Goal: Task Accomplishment & Management: Complete application form

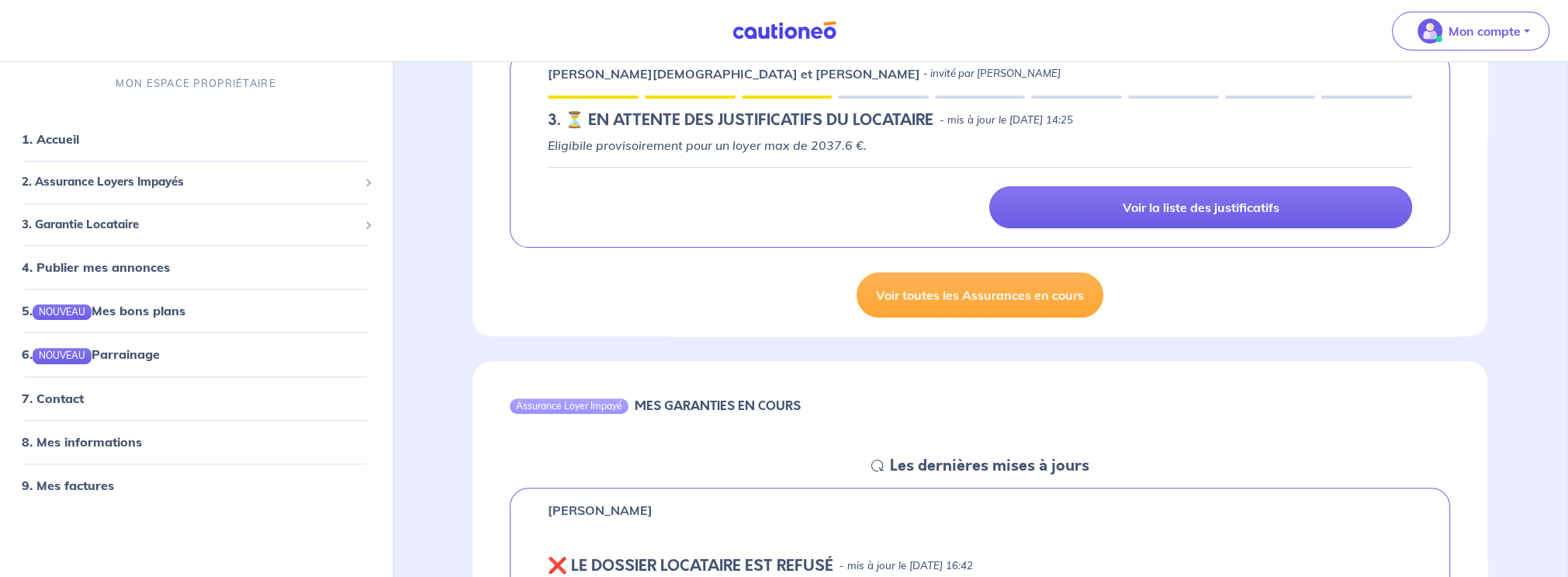
scroll to position [698, 0]
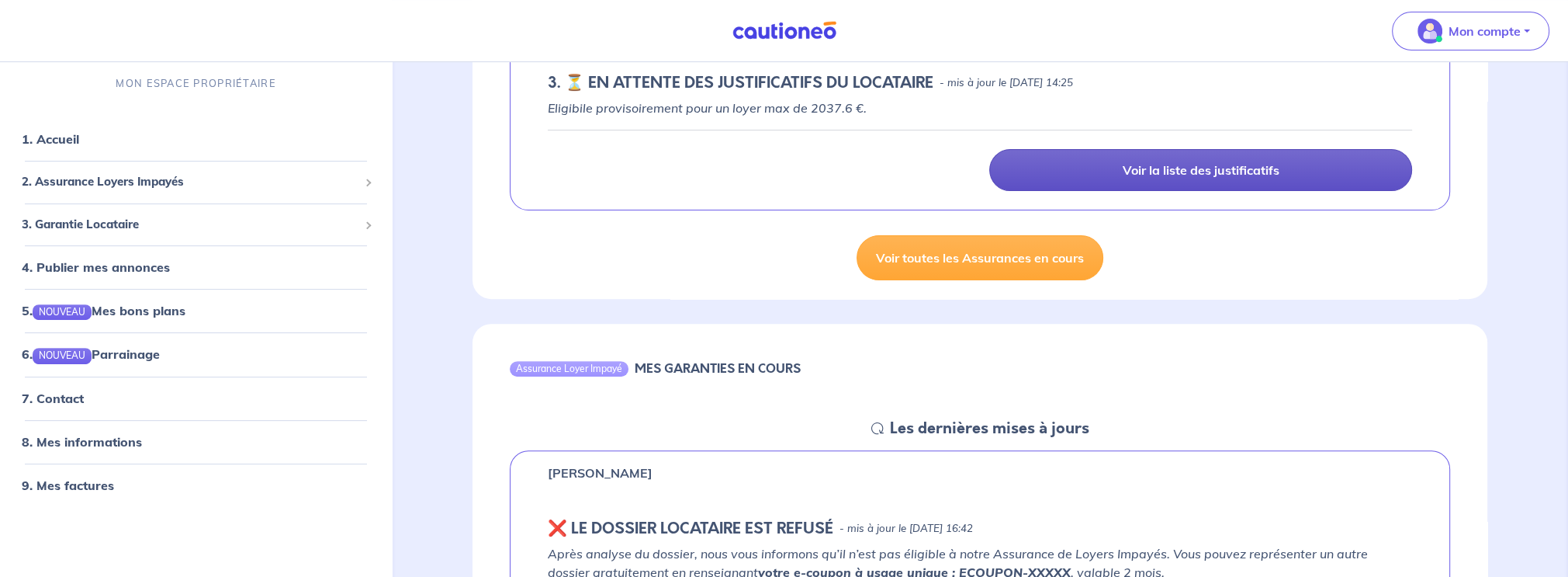
click at [1116, 149] on link "Voir la liste des justificatifs" at bounding box center [1200, 170] width 423 height 42
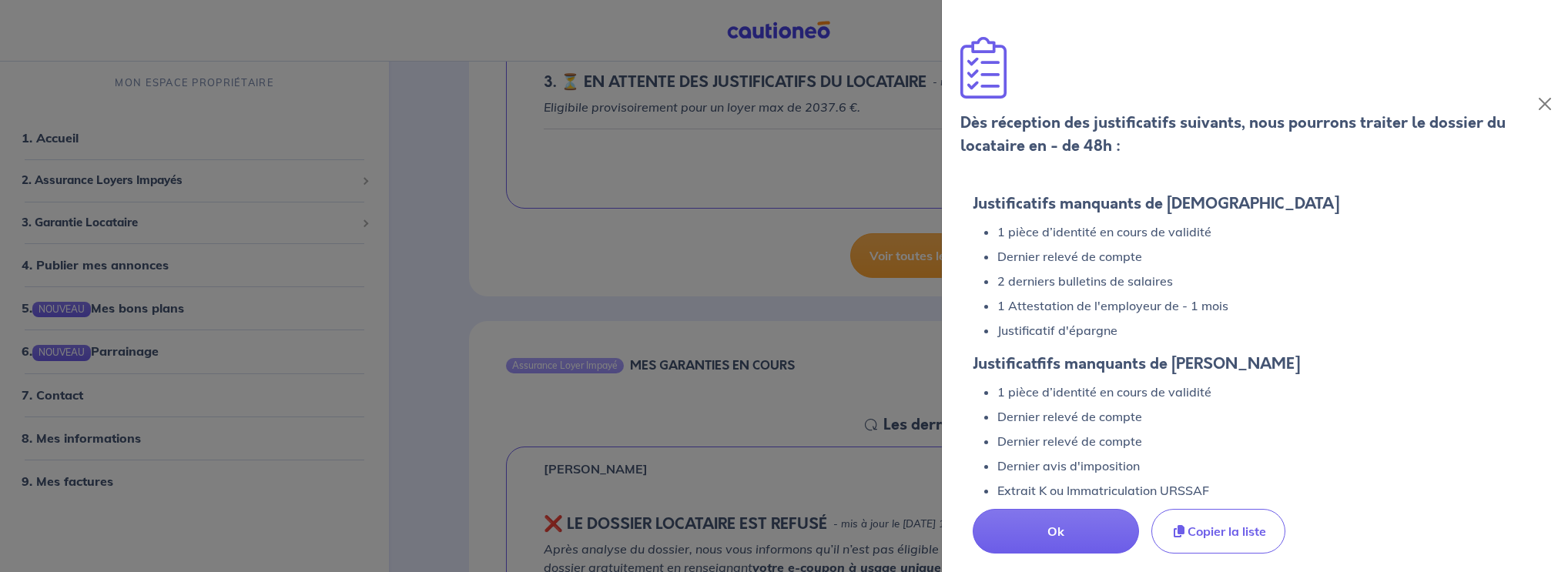
click at [796, 262] on div at bounding box center [784, 286] width 1568 height 572
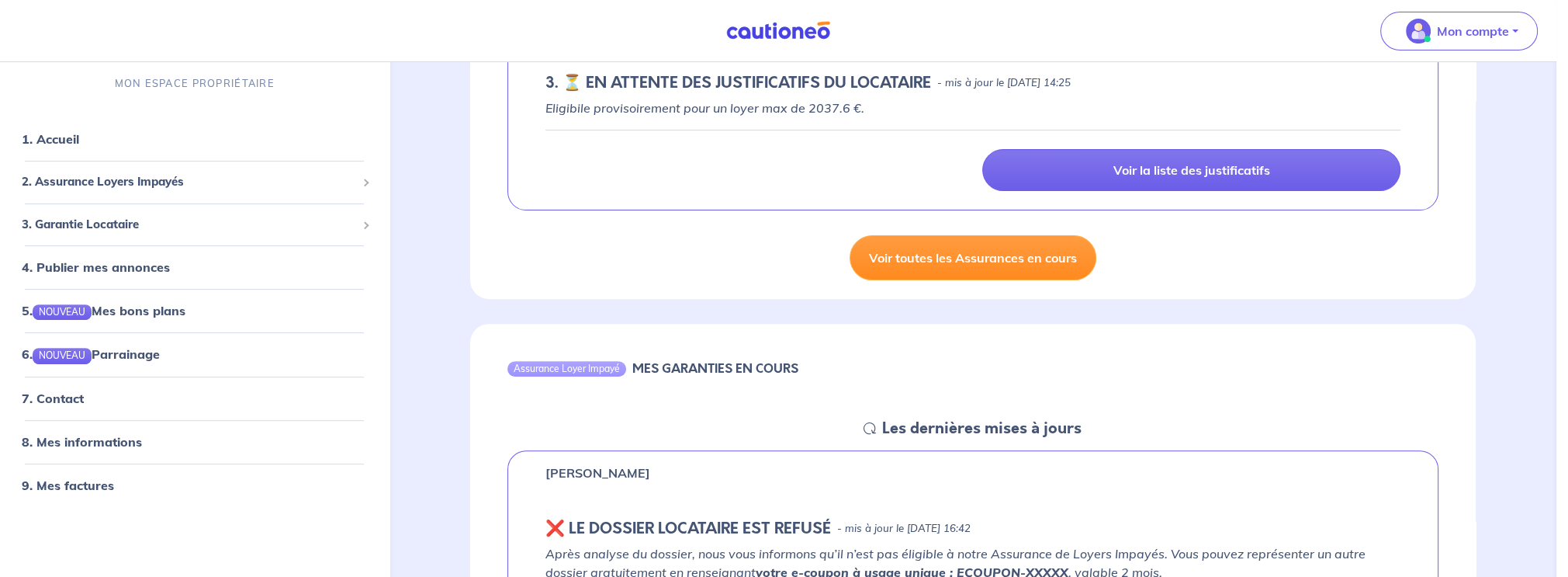
click at [929, 236] on link "Voir toutes les Assurances en cours" at bounding box center [972, 258] width 246 height 45
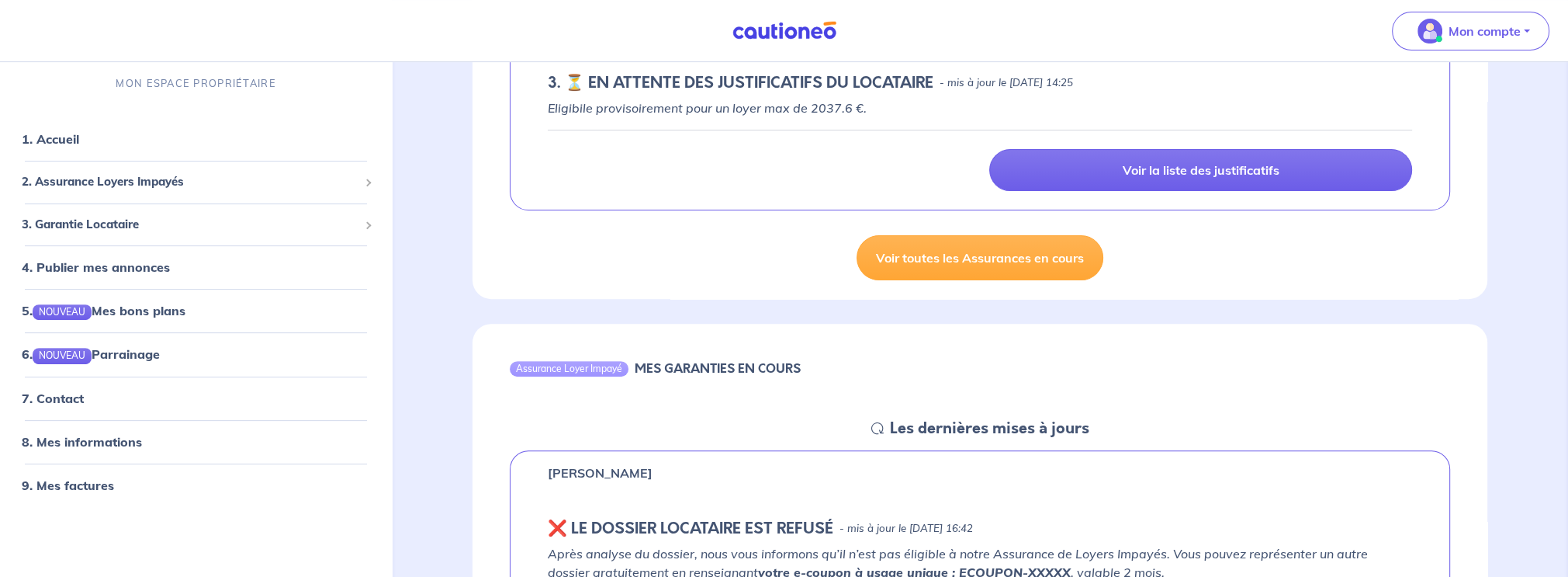
select select "FR"
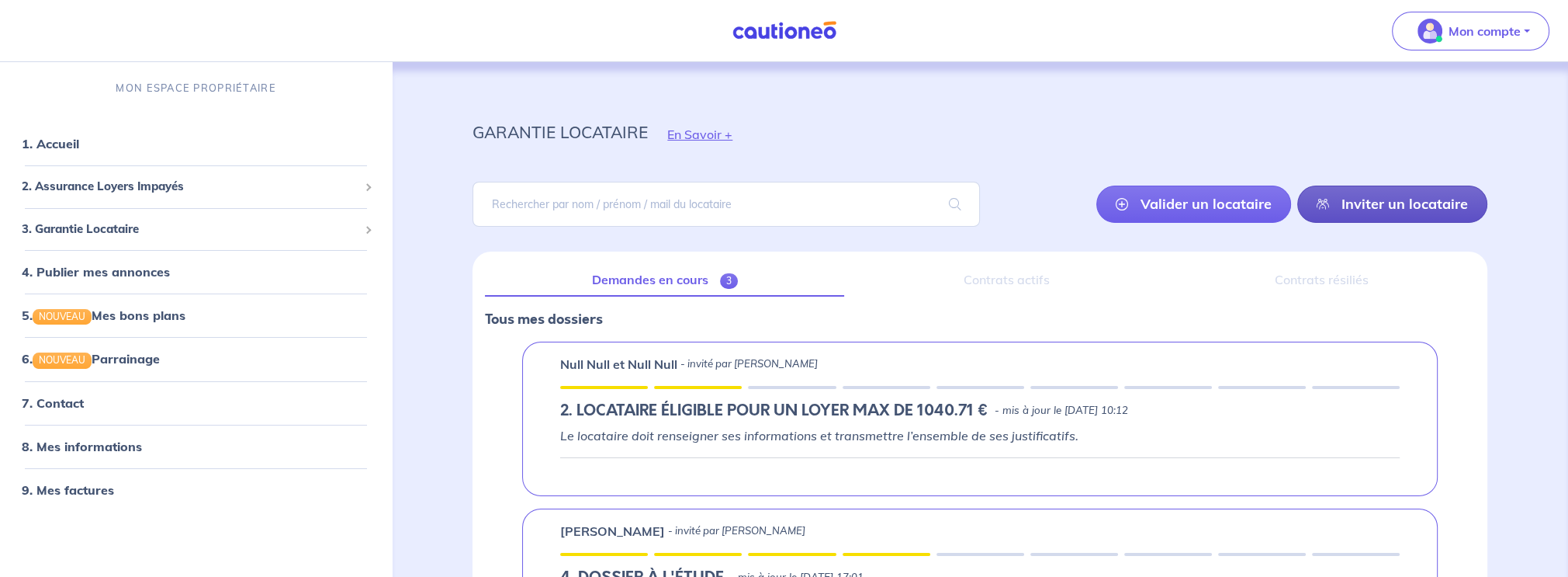
click at [1359, 197] on link "Inviter un locataire" at bounding box center [1392, 204] width 190 height 37
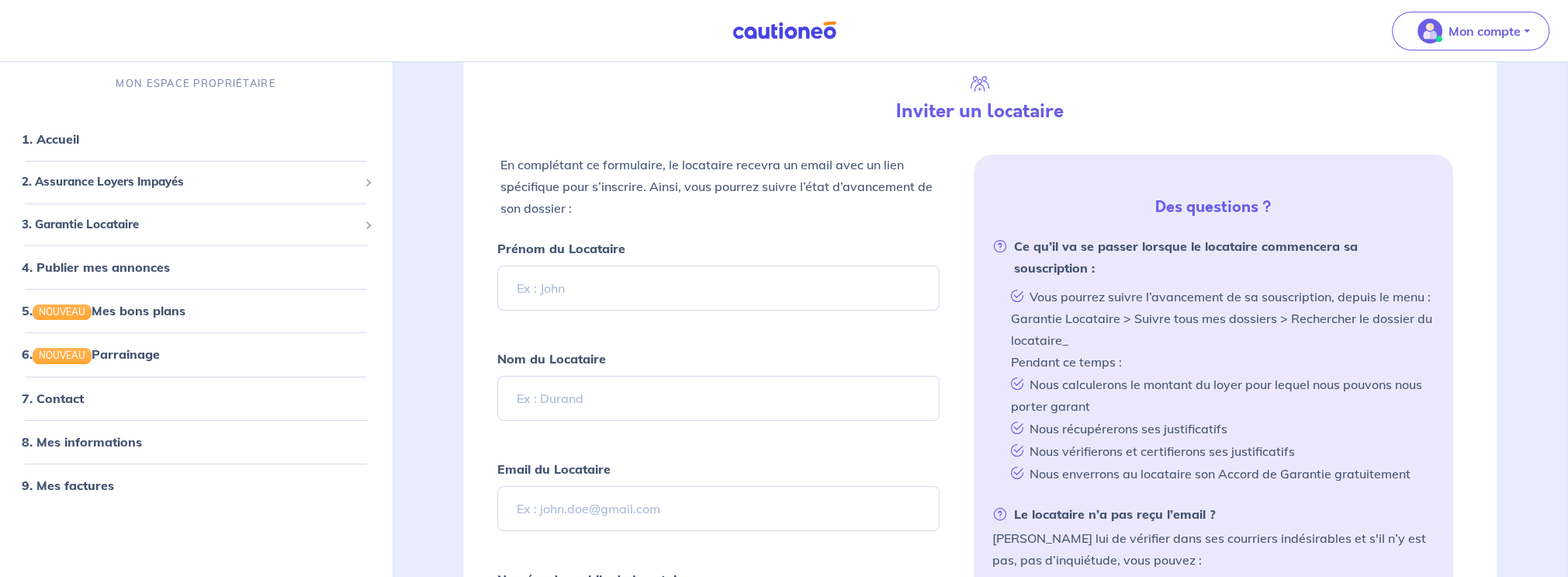
scroll to position [251, 0]
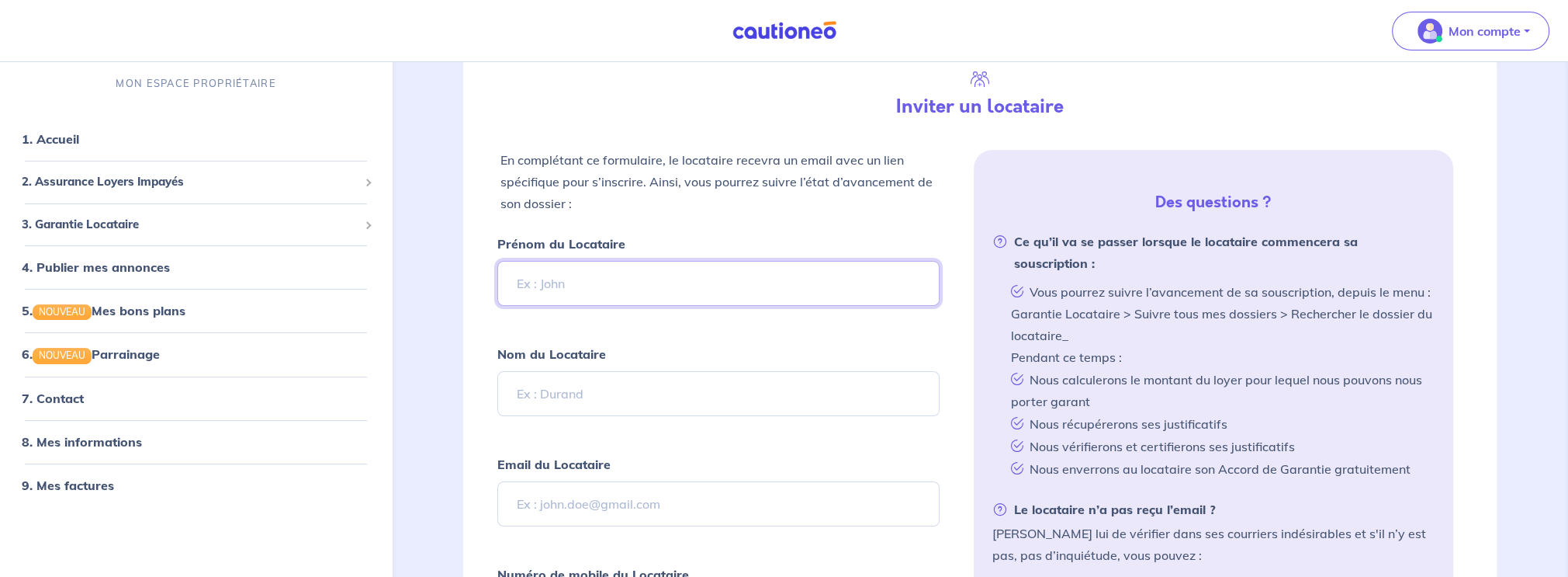
click at [549, 301] on input "Prénom du Locataire" at bounding box center [718, 284] width 442 height 45
type input "Lea"
type input "Fourrey"
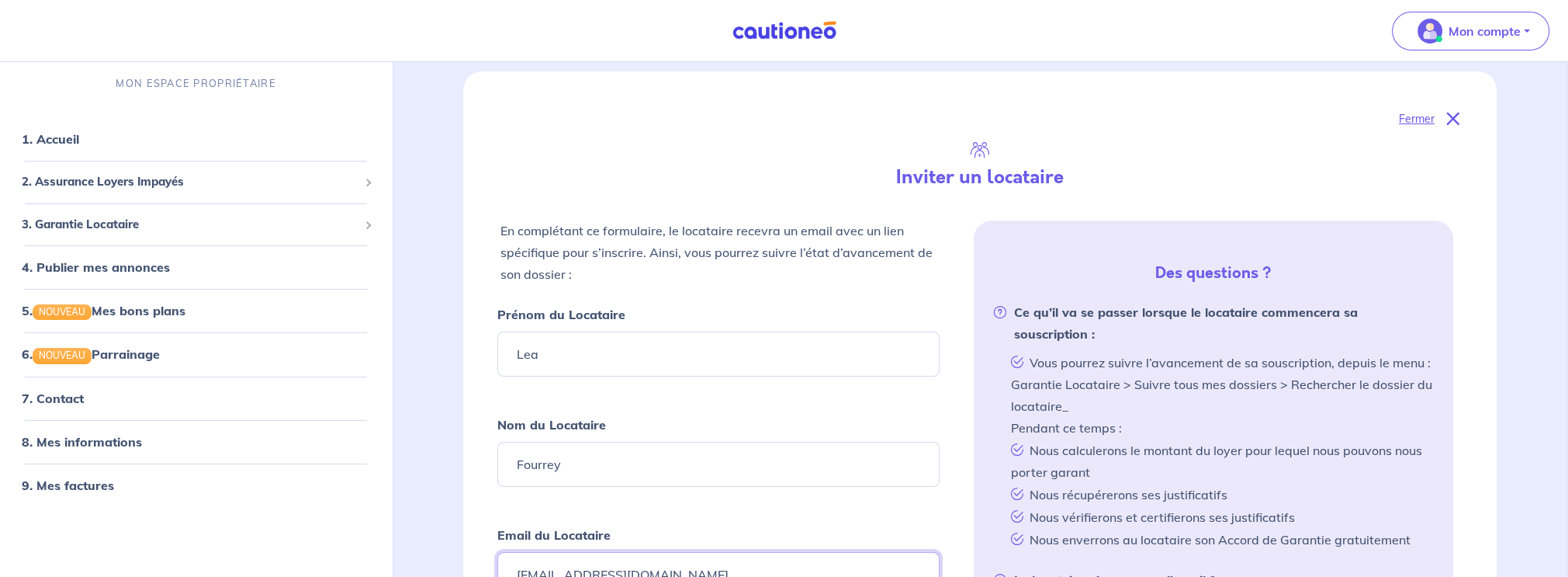
scroll to position [466, 0]
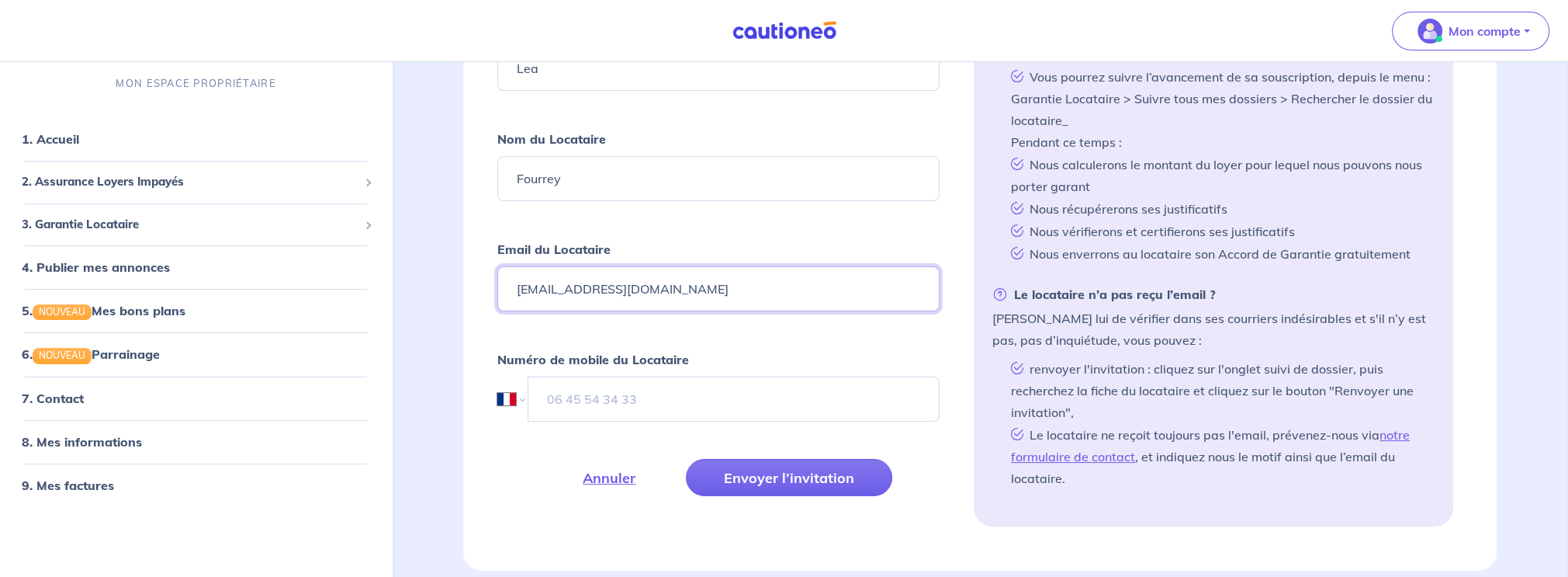
type input "[EMAIL_ADDRESS][DOMAIN_NAME]"
click at [410, 322] on div "garantie locataire En Savoir + [PERSON_NAME] un locataire Inviter un locataire …" at bounding box center [980, 470] width 1163 height 1749
click at [615, 388] on input "tel" at bounding box center [734, 399] width 411 height 45
type input "07 77 70 30 67"
click at [753, 478] on button "Envoyer l’invitation" at bounding box center [789, 476] width 206 height 37
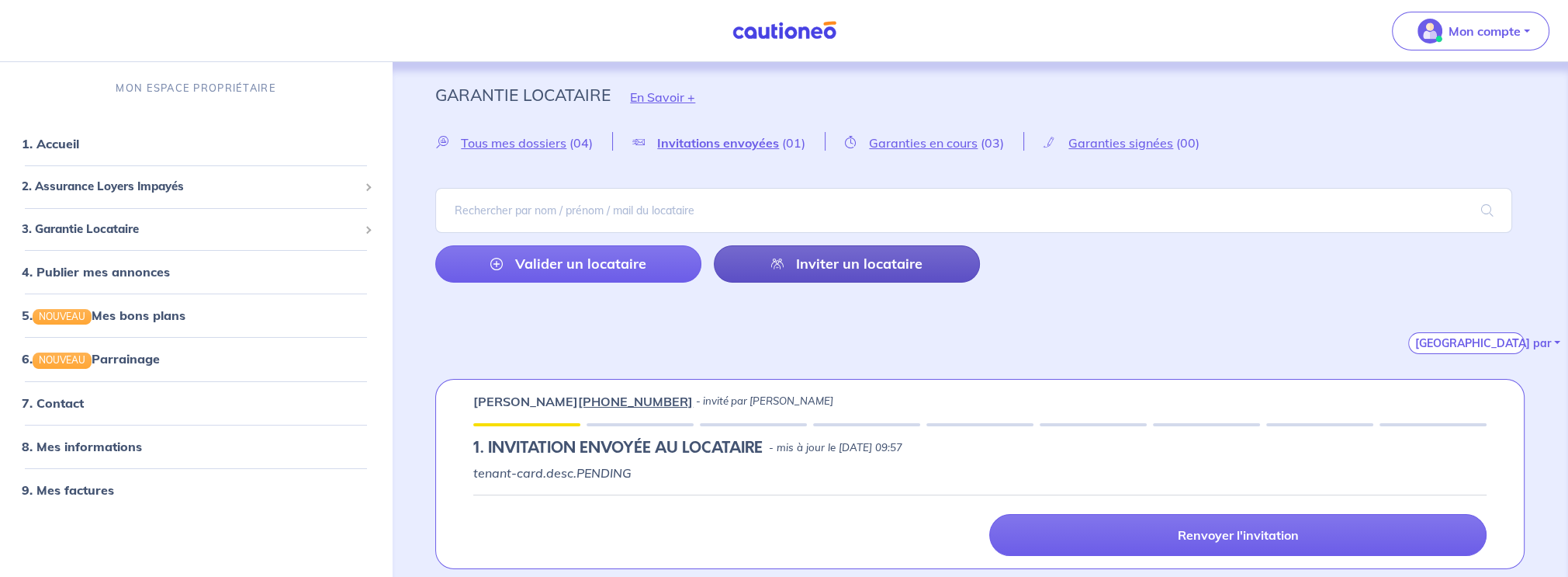
click at [909, 257] on link "Inviter un locataire" at bounding box center [846, 264] width 266 height 37
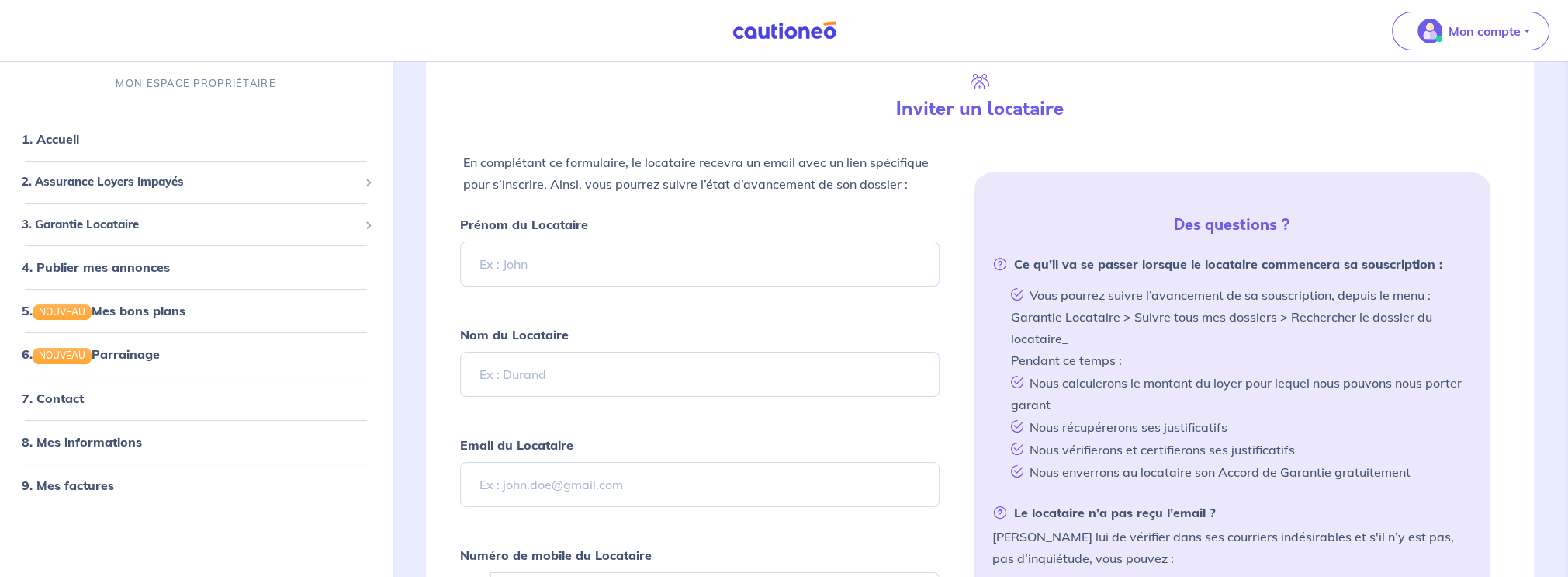
scroll to position [365, 0]
click at [830, 257] on input "Prénom du Locataire" at bounding box center [700, 263] width 480 height 45
type input "Fouad"
type input "Jaayt"
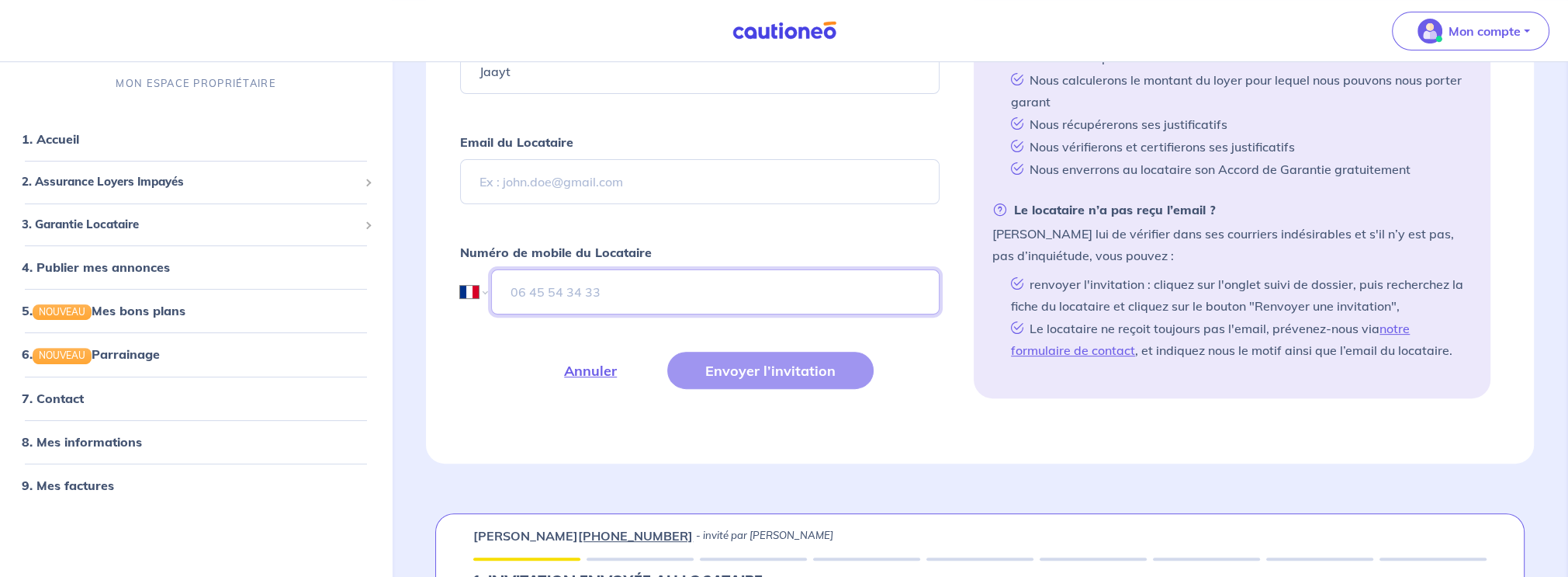
scroll to position [667, 0]
type input "06 50 90 50 29"
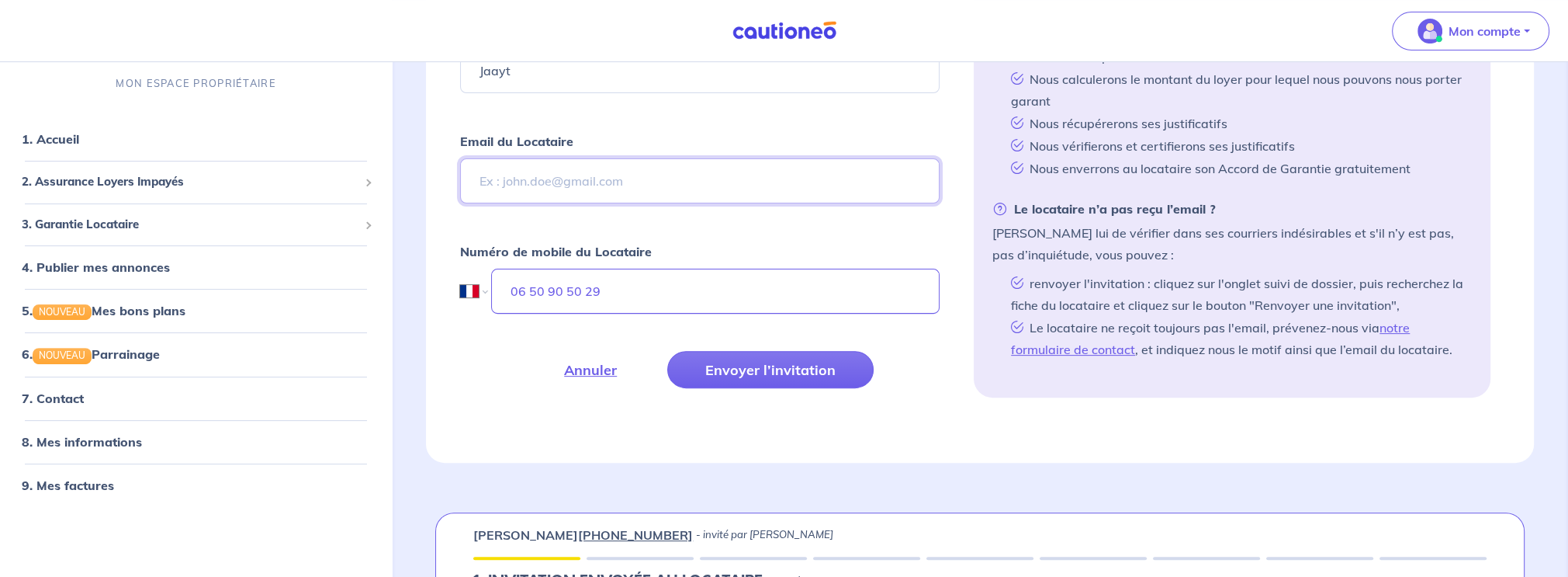
click at [738, 188] on input "Email du Locataire" at bounding box center [700, 181] width 480 height 45
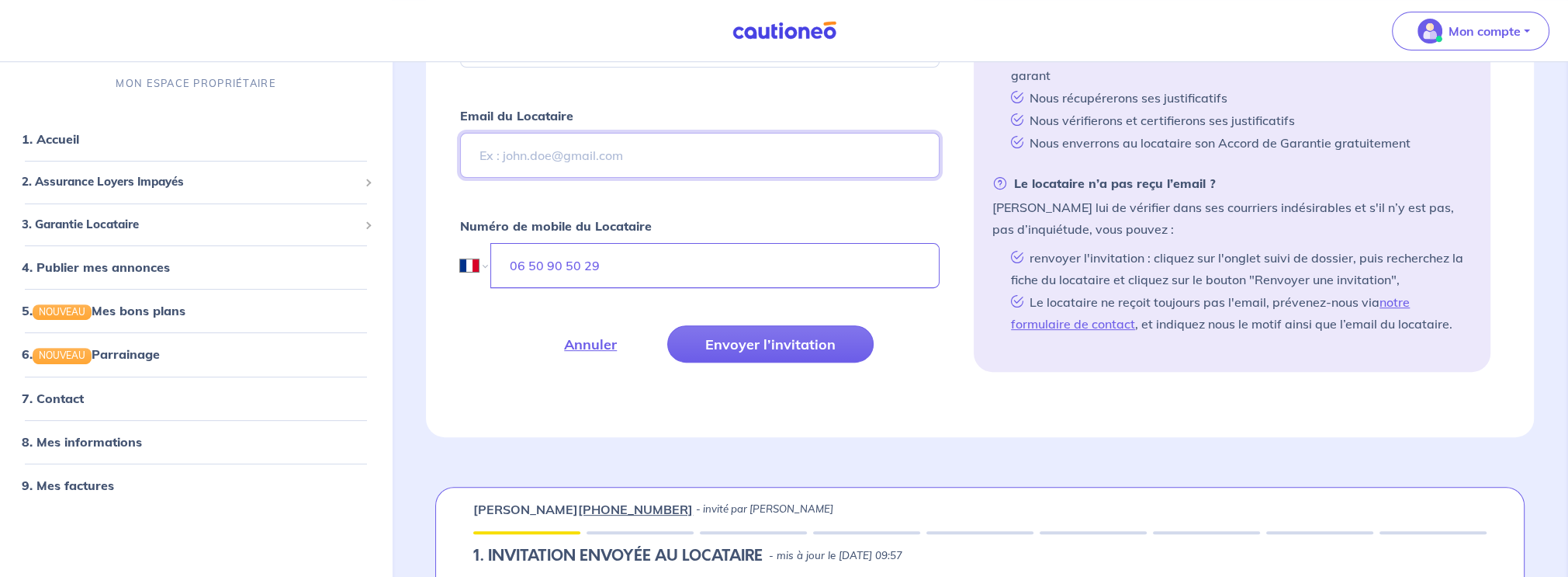
scroll to position [491, 0]
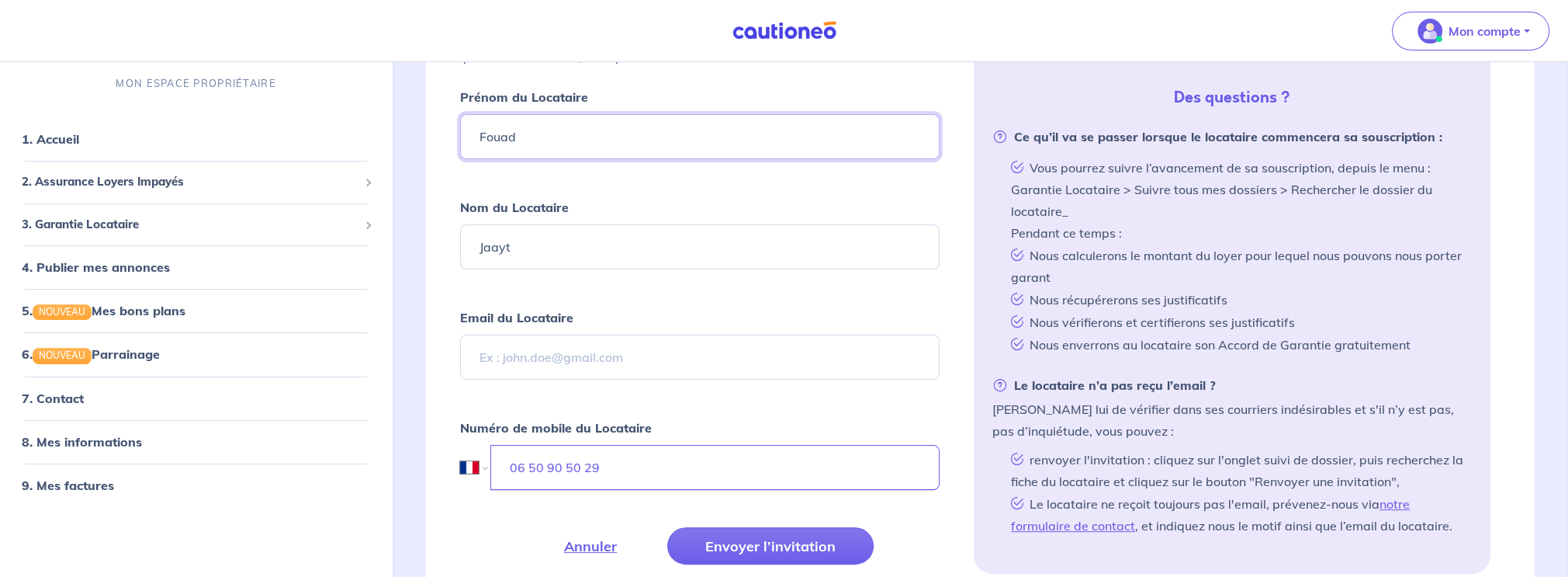
drag, startPoint x: 490, startPoint y: 120, endPoint x: 435, endPoint y: 124, distance: 55.1
click at [449, 123] on div "Fermer Inviter un locataire En complétant ce formulaire, le locataire recevra u…" at bounding box center [980, 257] width 1108 height 763
click at [435, 124] on div "Fermer Inviter un locataire En complétant ce formulaire, le locataire recevra u…" at bounding box center [980, 257] width 1108 height 763
click at [491, 141] on input "Fouad" at bounding box center [700, 137] width 480 height 45
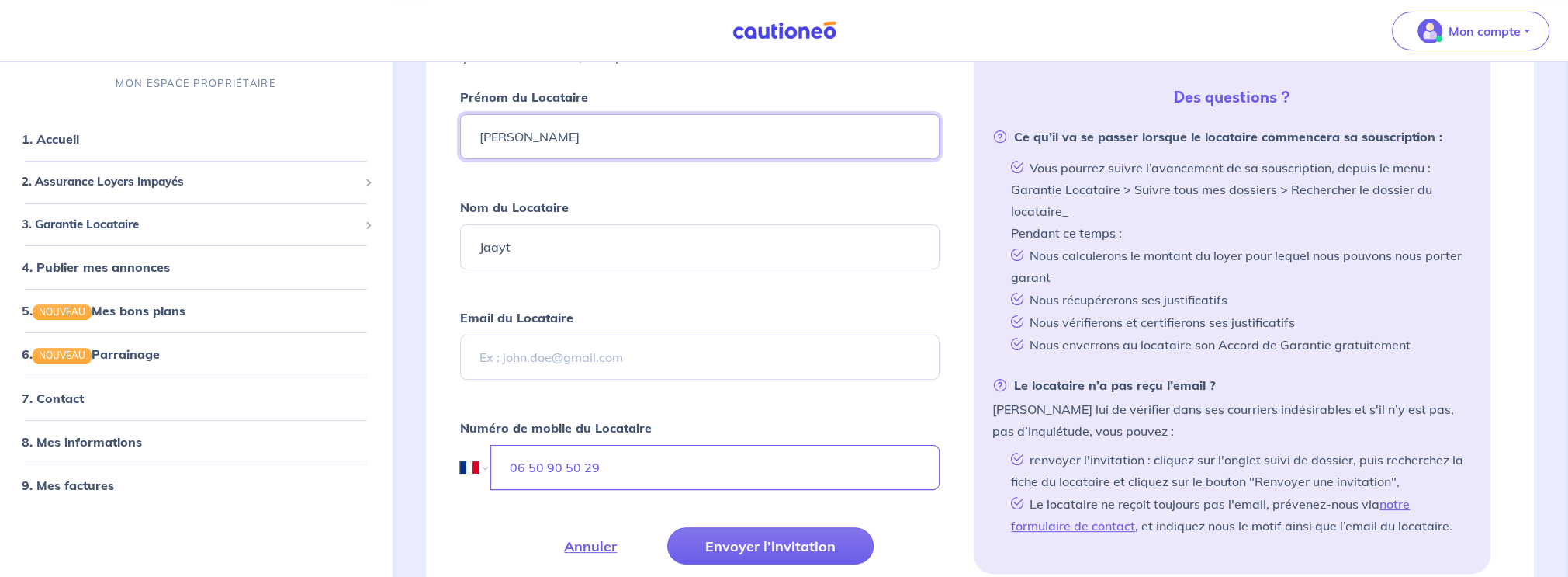
type input "[PERSON_NAME]"
type input "[PERSON_NAME][EMAIL_ADDRESS][DOMAIN_NAME]"
drag, startPoint x: 528, startPoint y: 447, endPoint x: 435, endPoint y: 449, distance: 93.0
click at [444, 449] on div "Fermer Inviter un locataire En complétant ce formulaire, le locataire recevra u…" at bounding box center [980, 257] width 1108 height 763
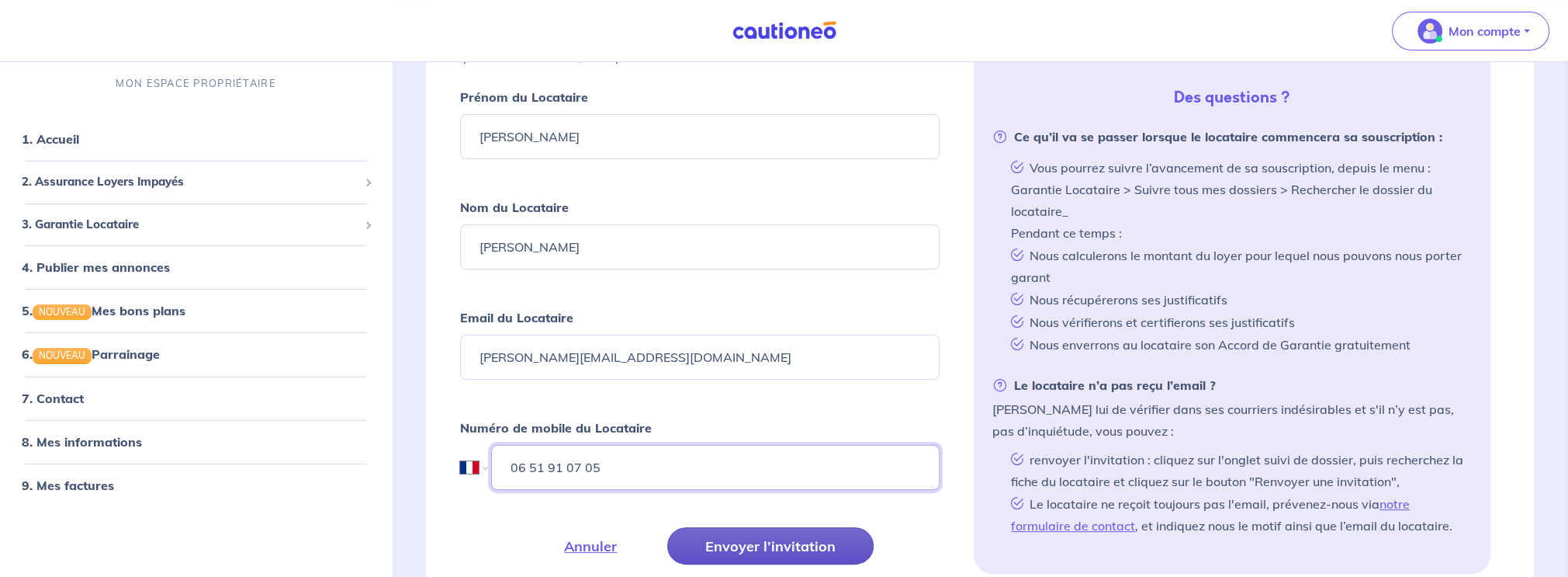
type input "06 51 91 07 05"
click at [758, 543] on button "Envoyer l’invitation" at bounding box center [770, 545] width 206 height 37
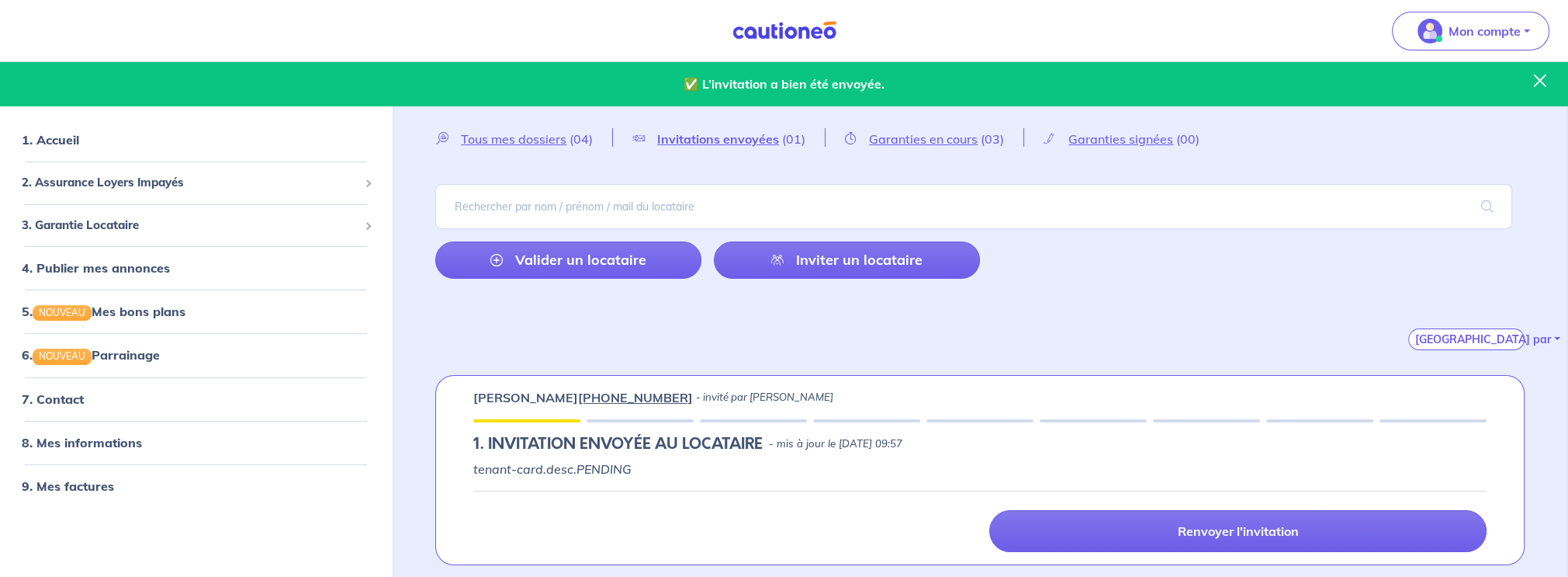
scroll to position [216, 0]
